Goal: Navigation & Orientation: Go to known website

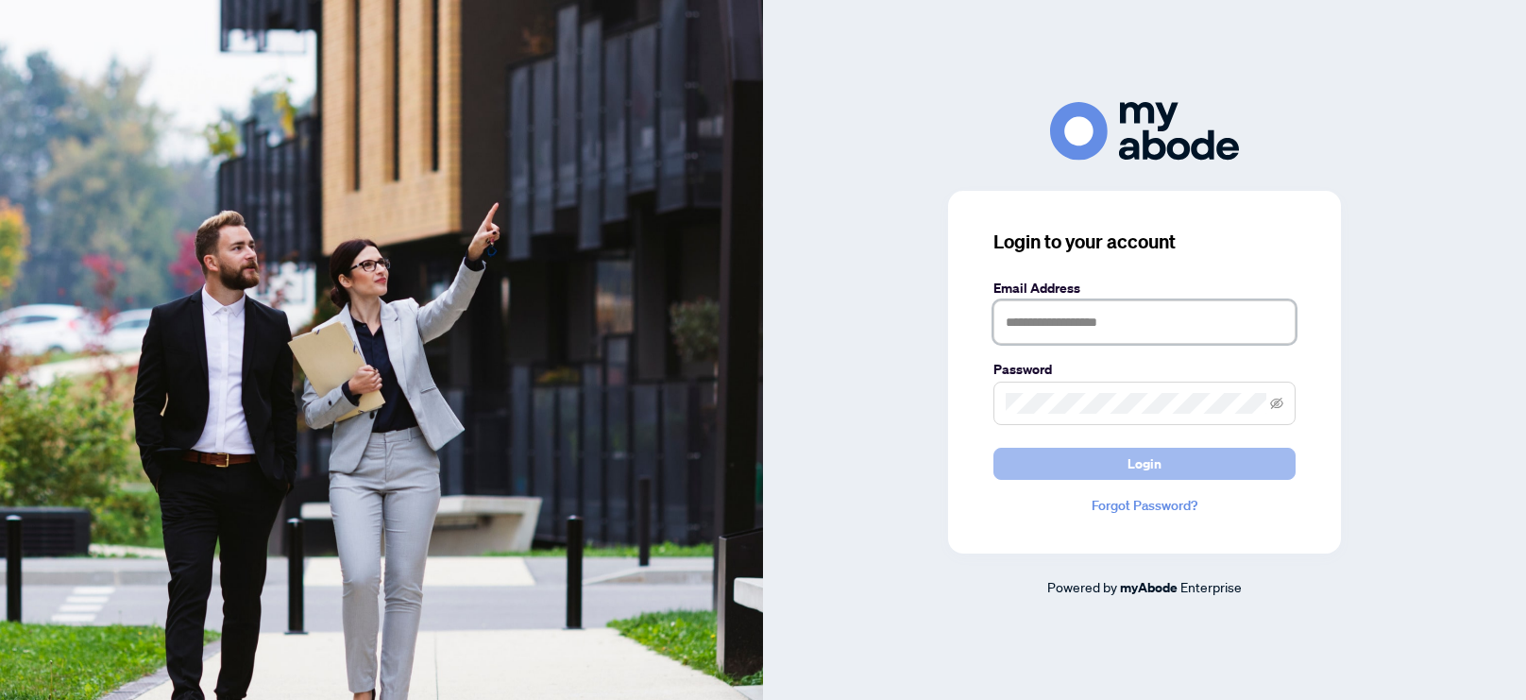
type input "**********"
click at [1089, 468] on button "Login" at bounding box center [1144, 464] width 302 height 32
